Goal: Browse casually

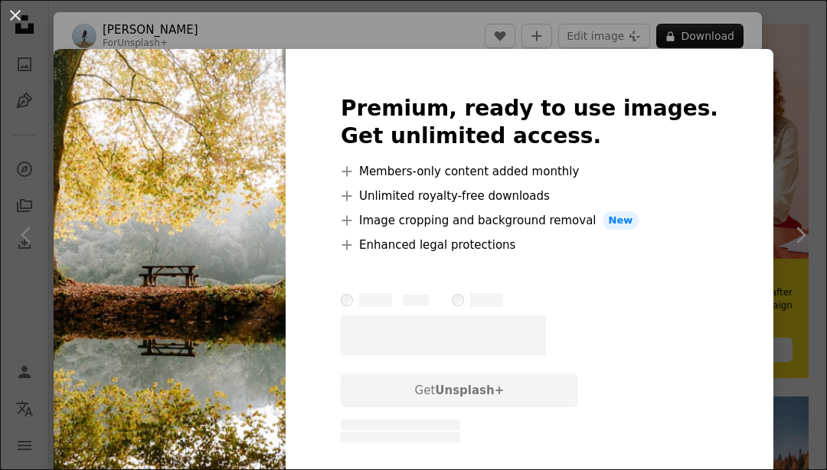
scroll to position [0, 1010]
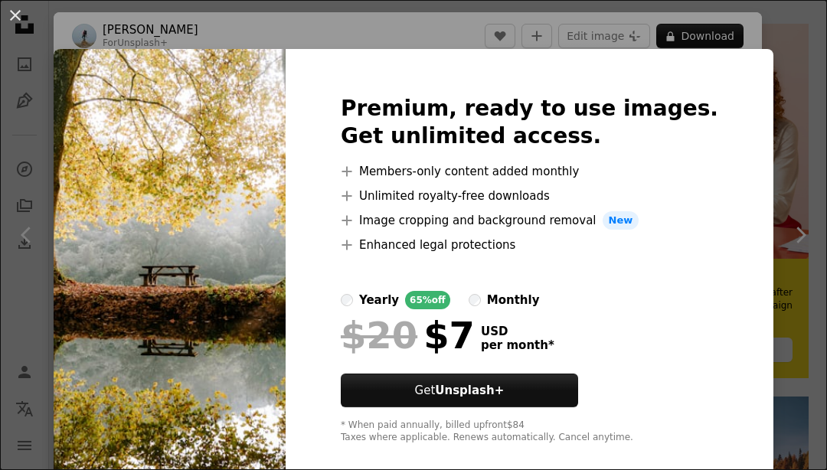
click at [682, 470] on div "An X shape Premium, ready to use images. Get unlimited access. A plus sign Memb…" at bounding box center [413, 235] width 827 height 470
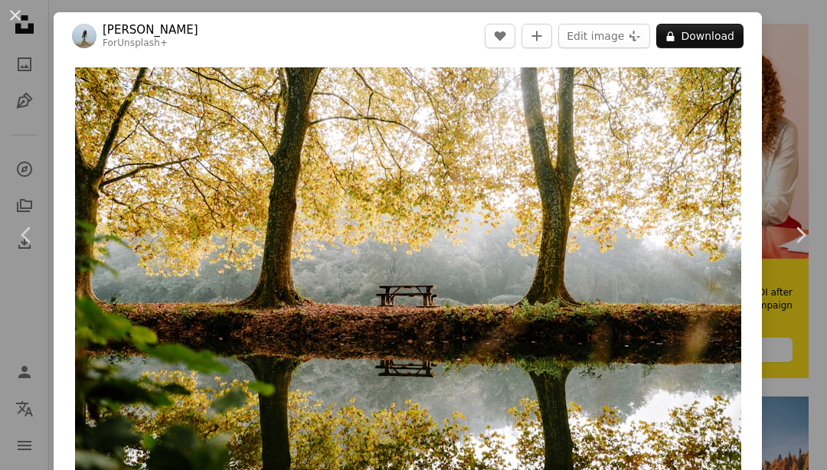
click at [672, 424] on img "Zoom in on this image" at bounding box center [408, 289] width 666 height 444
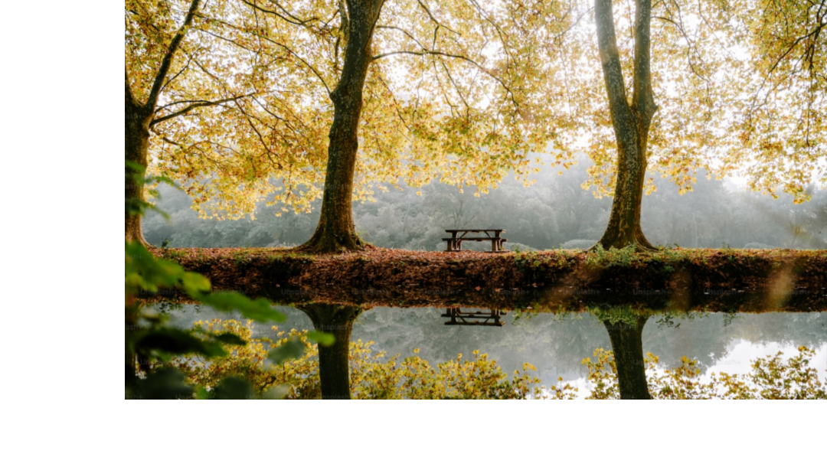
scroll to position [270, 0]
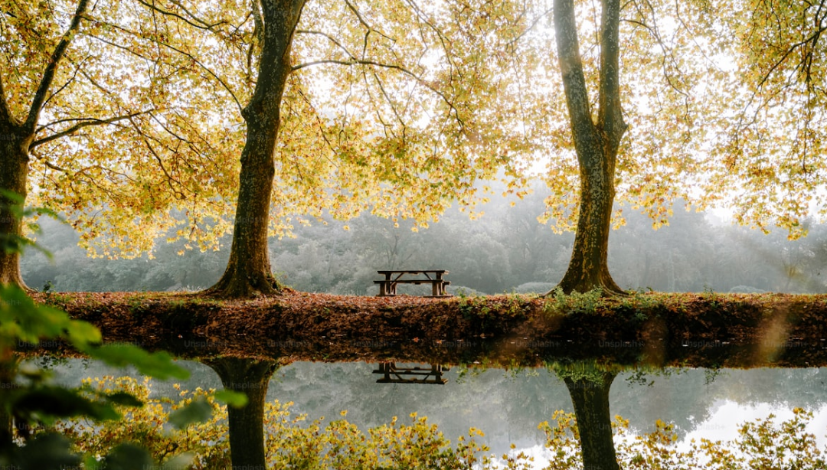
click at [453, 466] on img "Zoom out on this image" at bounding box center [413, 275] width 829 height 552
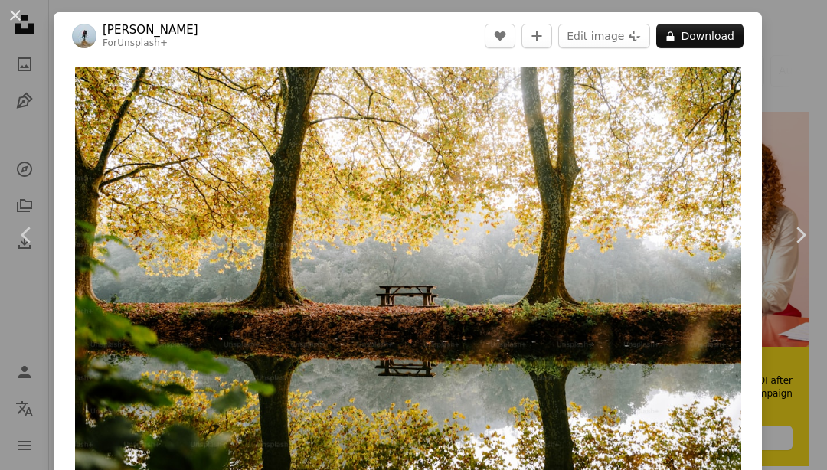
click at [414, 447] on img "Zoom in on this image" at bounding box center [408, 289] width 666 height 444
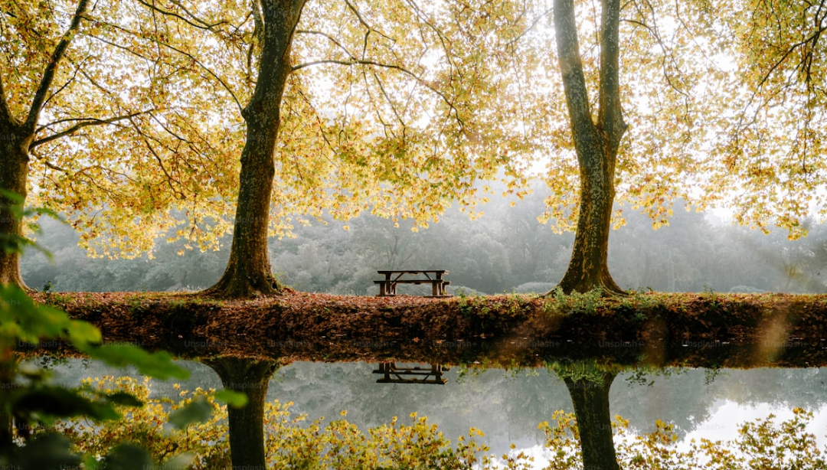
click at [413, 464] on img "Zoom out on this image" at bounding box center [413, 275] width 829 height 552
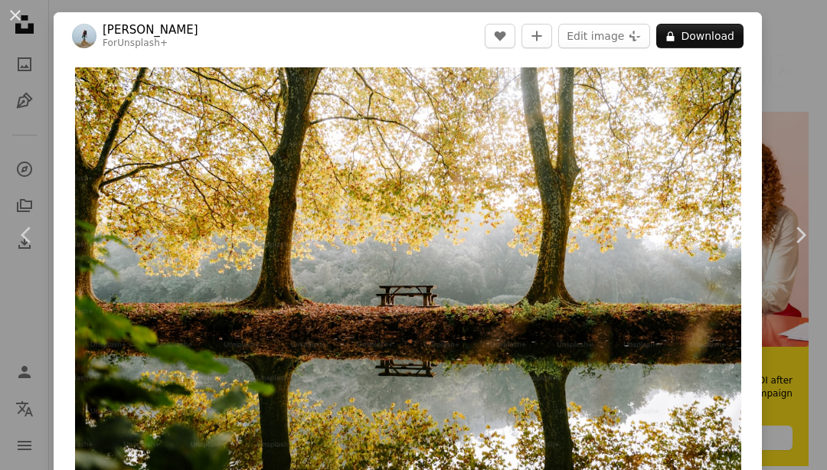
click at [694, 405] on dialog "An X shape Chevron left Chevron right [PERSON_NAME] For Unsplash+ A heart A plu…" at bounding box center [413, 235] width 827 height 470
click at [610, 443] on img "Zoom in on this image" at bounding box center [408, 289] width 666 height 444
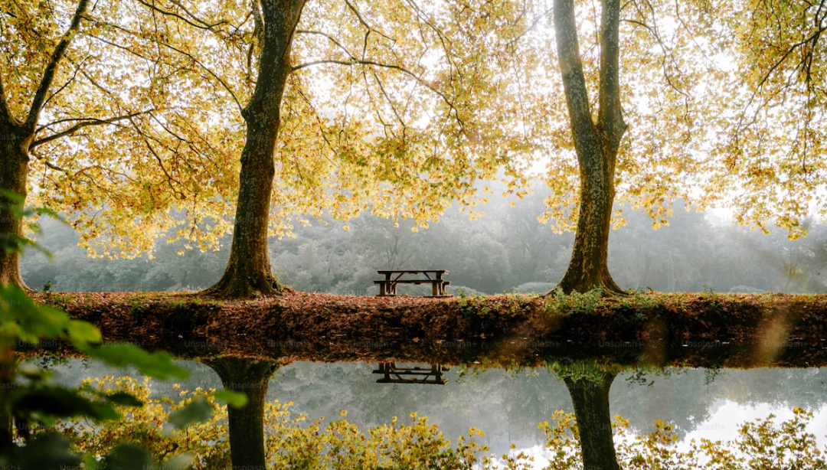
scroll to position [0, 0]
click at [633, 397] on img "Zoom out on this image" at bounding box center [413, 275] width 829 height 552
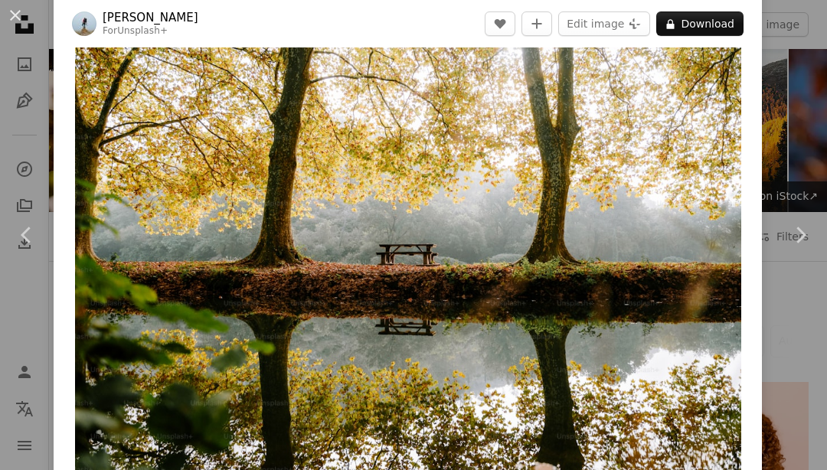
click at [803, 306] on link "Chevron right" at bounding box center [801, 235] width 54 height 147
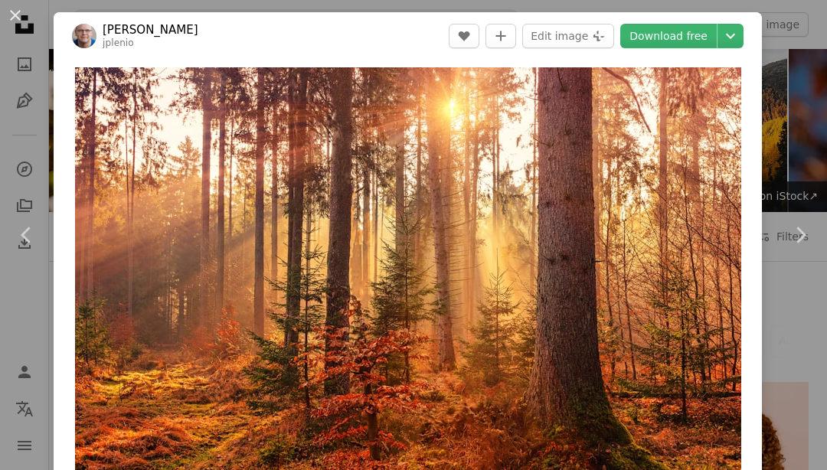
click at [791, 266] on link "Chevron right" at bounding box center [801, 235] width 54 height 147
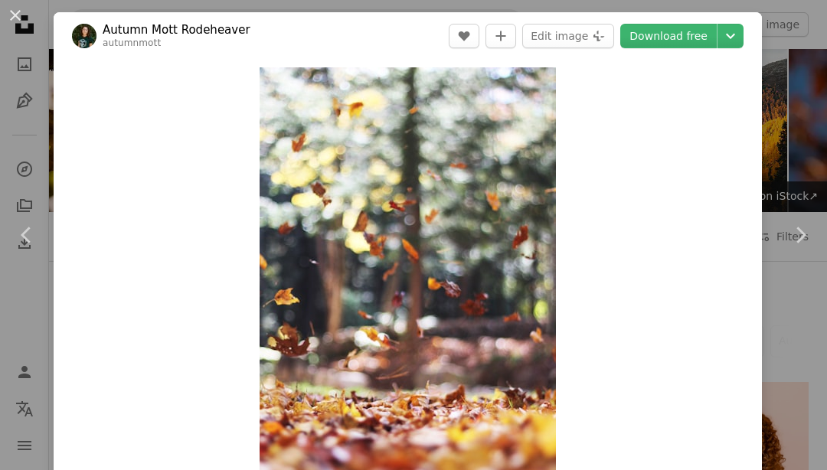
click at [21, 11] on button "An X shape" at bounding box center [15, 15] width 18 height 18
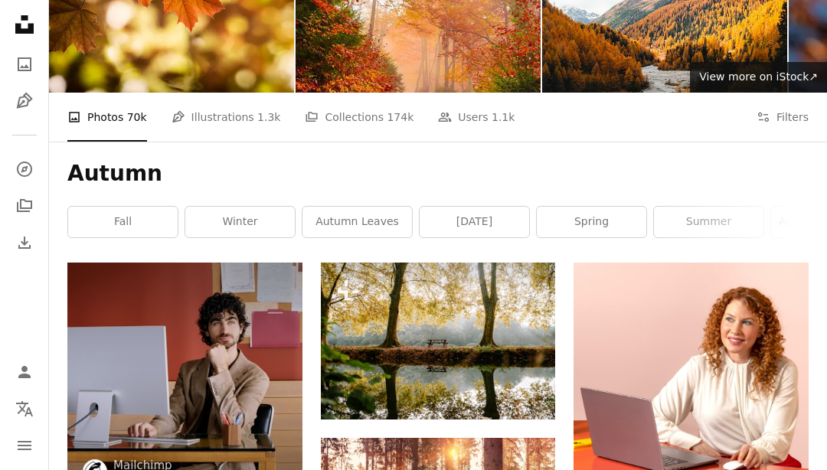
scroll to position [133, 0]
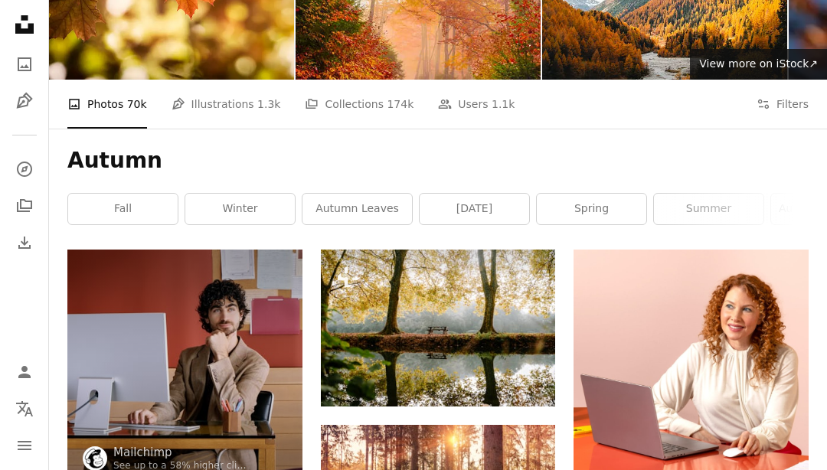
click at [394, 303] on img at bounding box center [438, 328] width 235 height 157
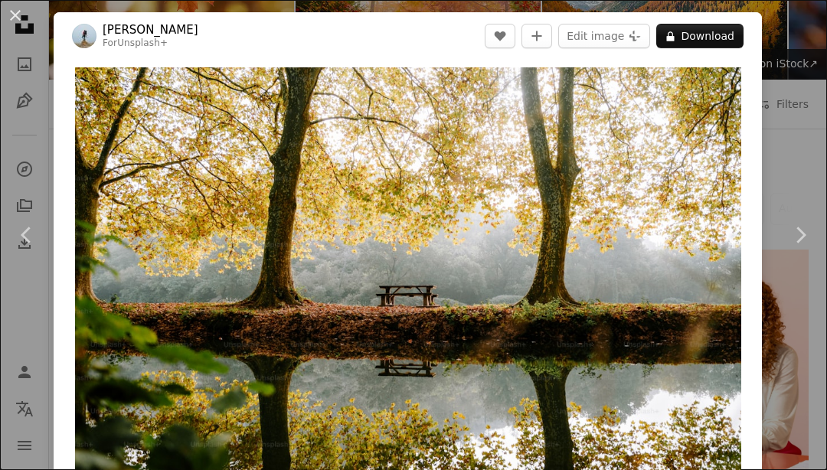
scroll to position [0, 1050]
click at [365, 322] on img "Zoom in on this image" at bounding box center [408, 289] width 666 height 444
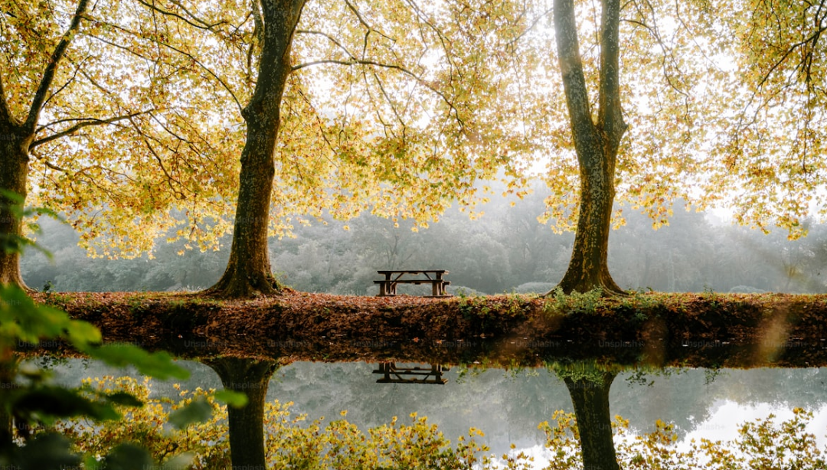
click at [712, 376] on img "Zoom out on this image" at bounding box center [413, 275] width 829 height 552
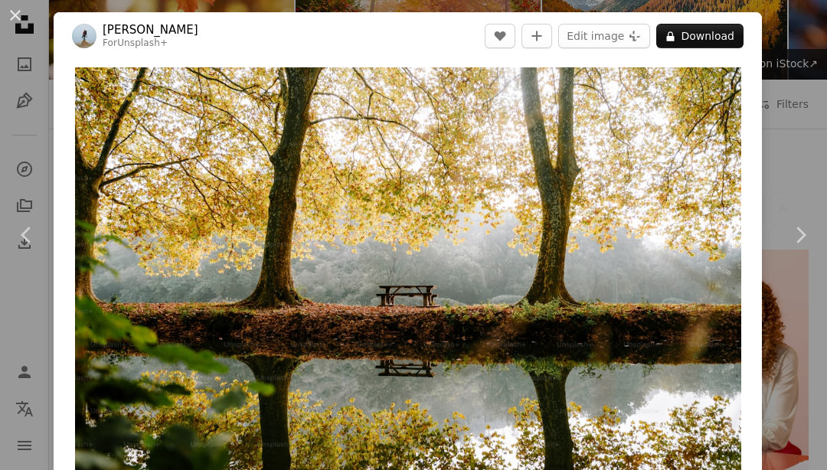
click at [641, 324] on img "Zoom in on this image" at bounding box center [408, 289] width 666 height 444
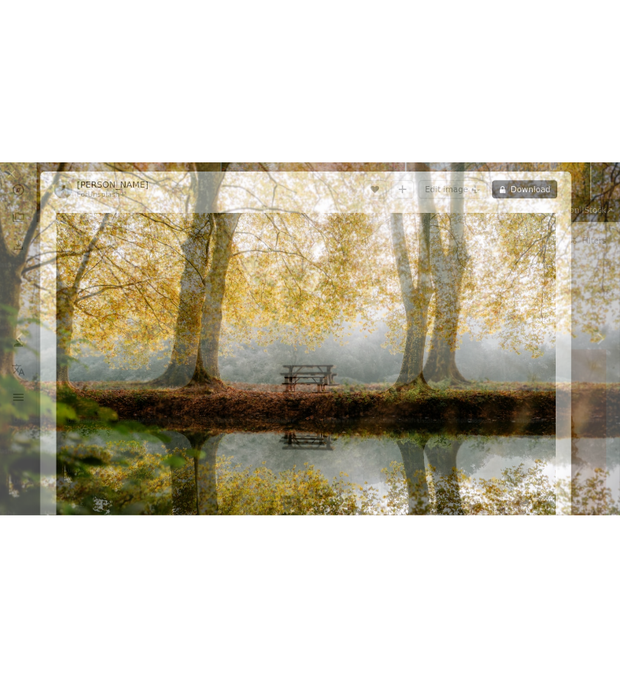
scroll to position [0, 0]
